Goal: Information Seeking & Learning: Learn about a topic

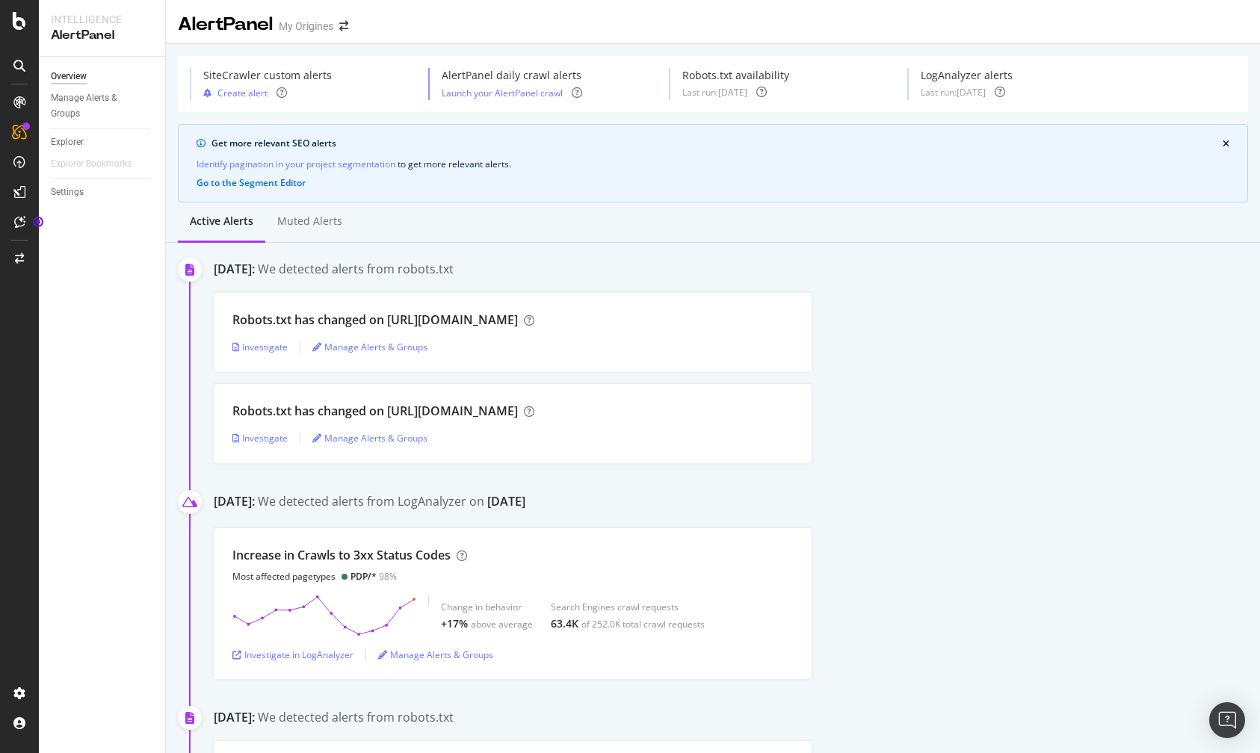
click at [1020, 262] on div "[DATE]: We detected alerts from robots.txt" at bounding box center [737, 271] width 1046 height 20
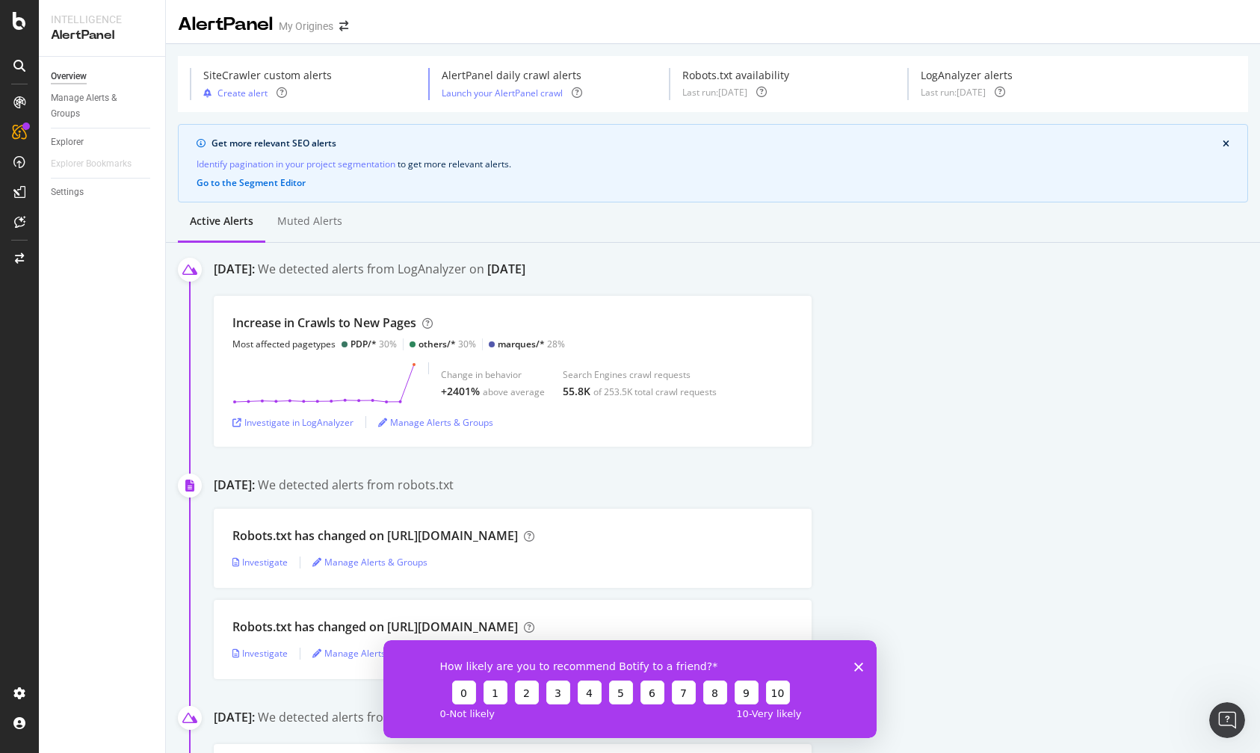
drag, startPoint x: 861, startPoint y: 665, endPoint x: 861, endPoint y: 652, distance: 12.7
click at [861, 665] on polygon "Fermer l'enquête" at bounding box center [858, 666] width 9 height 9
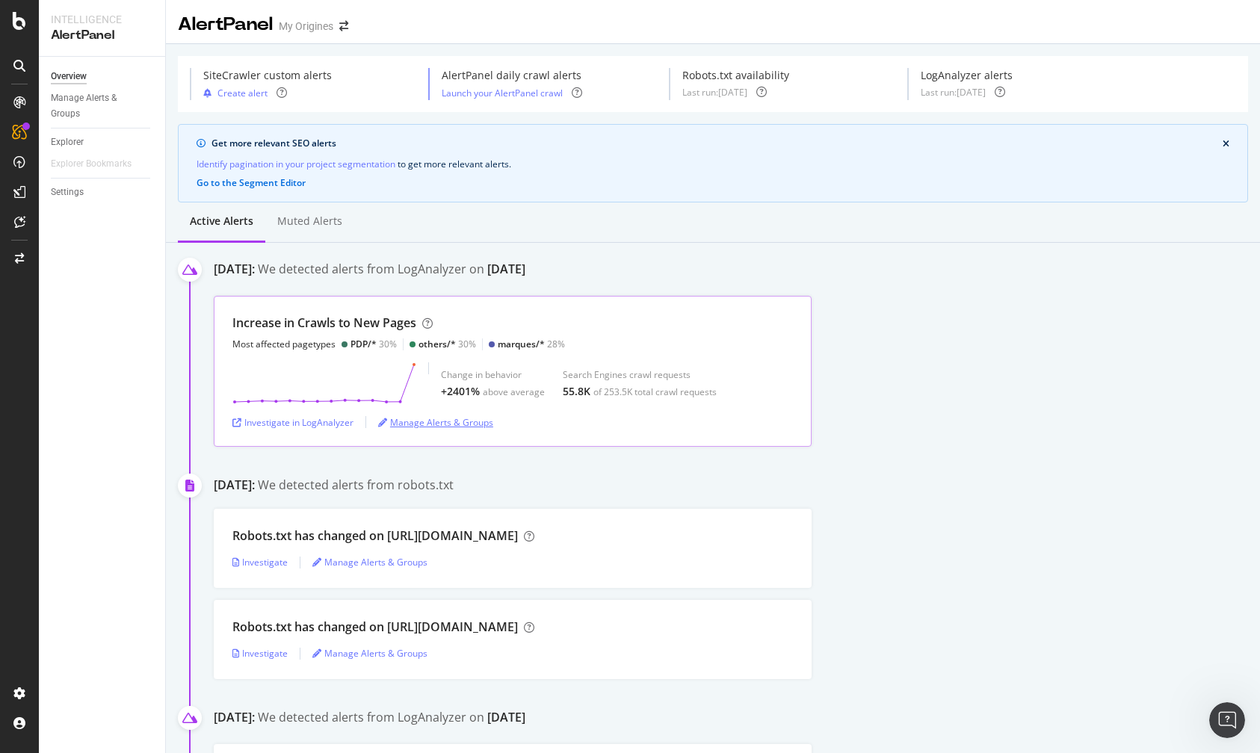
click at [426, 422] on div "Manage Alerts & Groups" at bounding box center [435, 422] width 115 height 13
click at [298, 419] on div "Investigate in LogAnalyzer" at bounding box center [292, 422] width 121 height 13
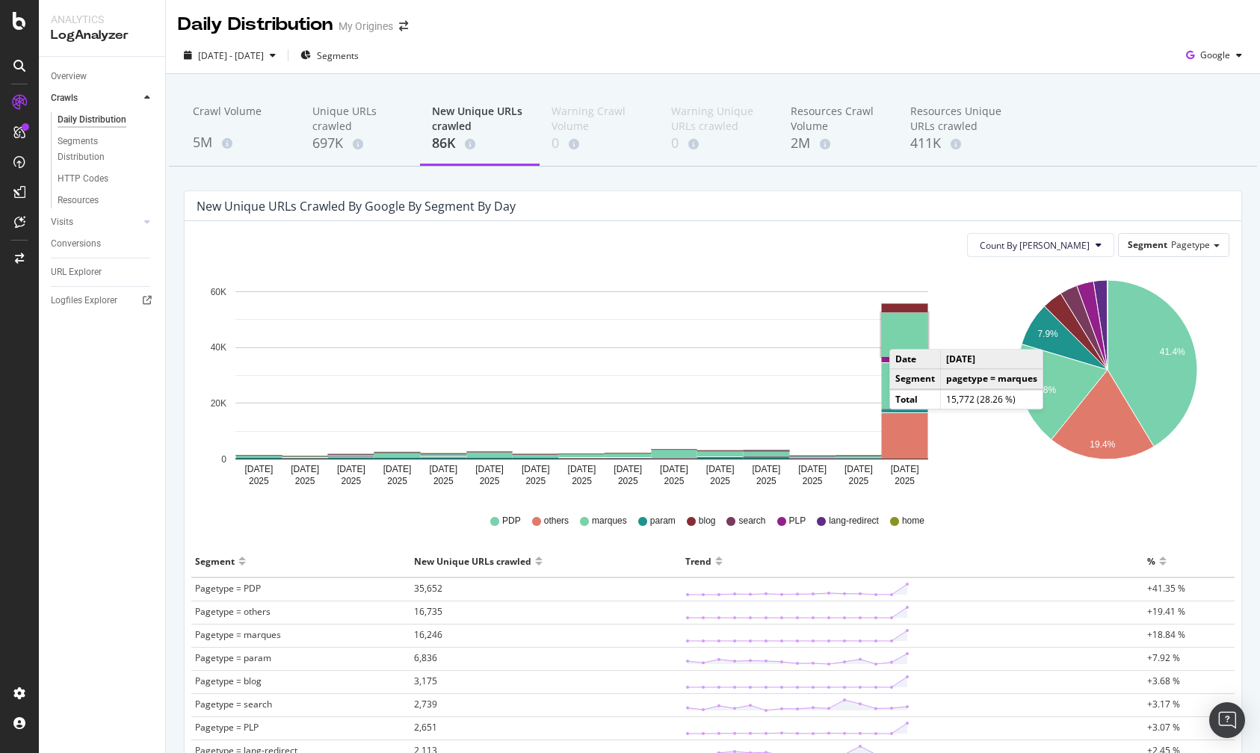
click at [904, 334] on rect "A chart." at bounding box center [905, 334] width 46 height 43
